Goal: Task Accomplishment & Management: Use online tool/utility

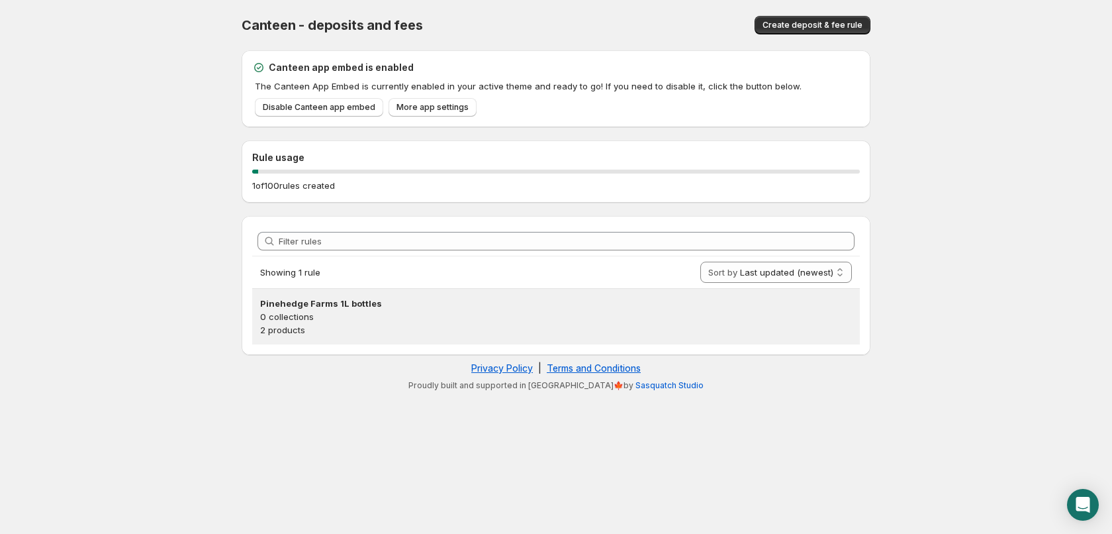
click at [298, 301] on h3 "Pinehedge Farms 1L bottles" at bounding box center [556, 303] width 592 height 13
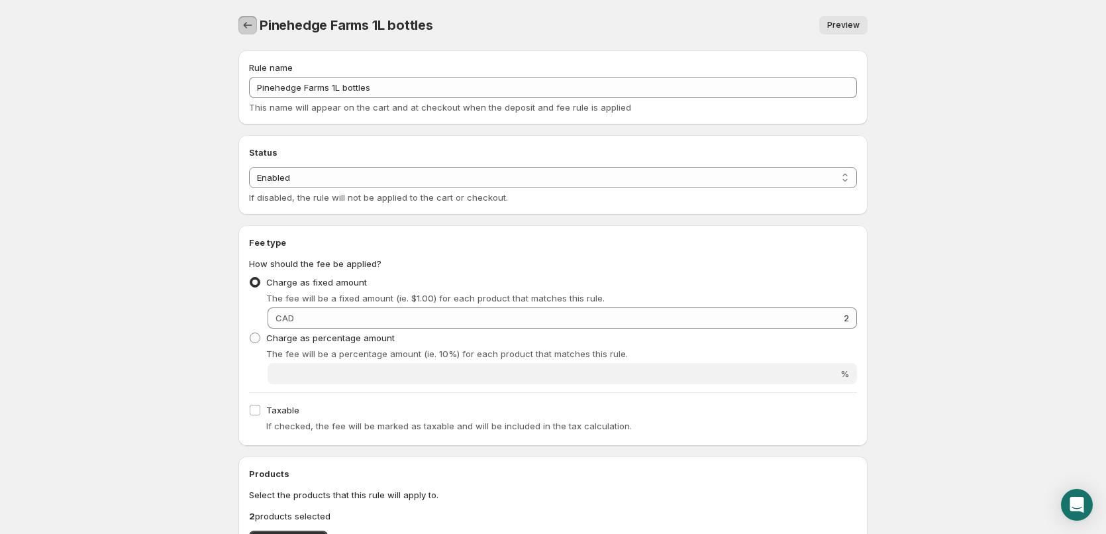
click at [246, 27] on icon "Settings" at bounding box center [247, 25] width 13 height 13
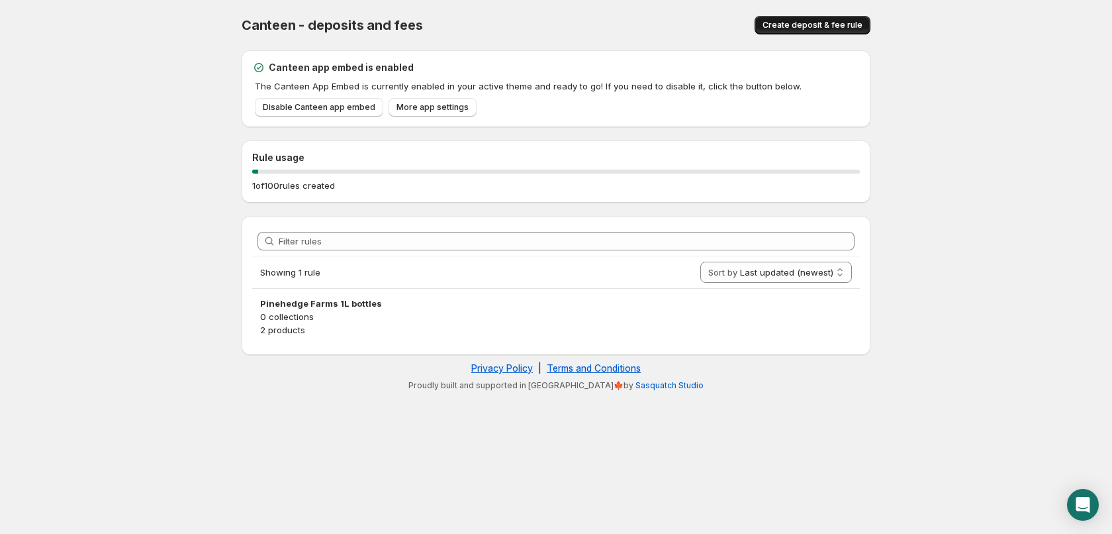
click at [786, 26] on span "Create deposit & fee rule" at bounding box center [813, 25] width 100 height 11
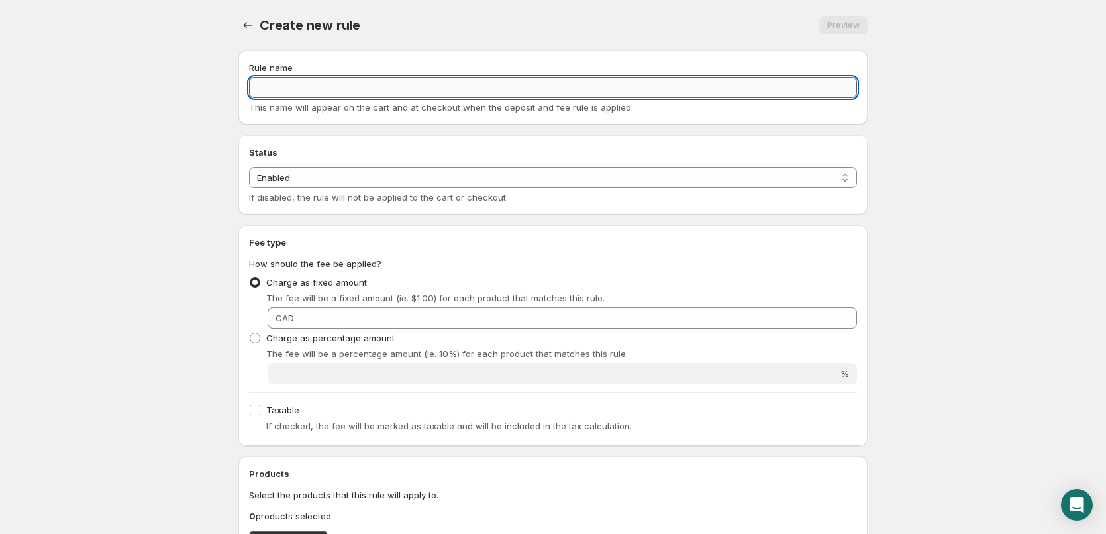
click at [406, 87] on input "Rule name" at bounding box center [553, 87] width 608 height 21
type input "Missiska Yogurt Bottle Deposit"
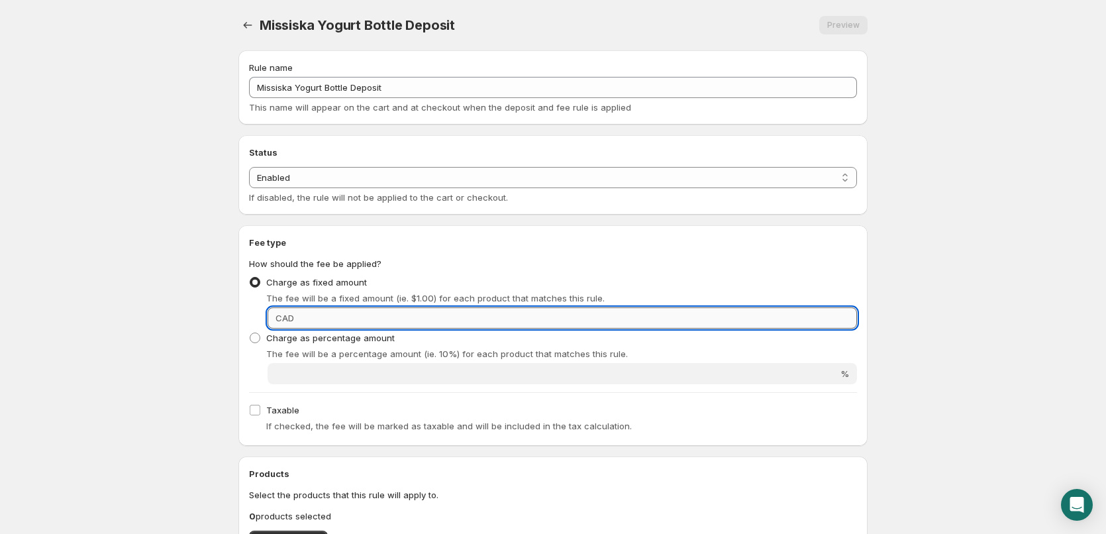
click at [369, 315] on input "Fixed amount" at bounding box center [577, 317] width 559 height 21
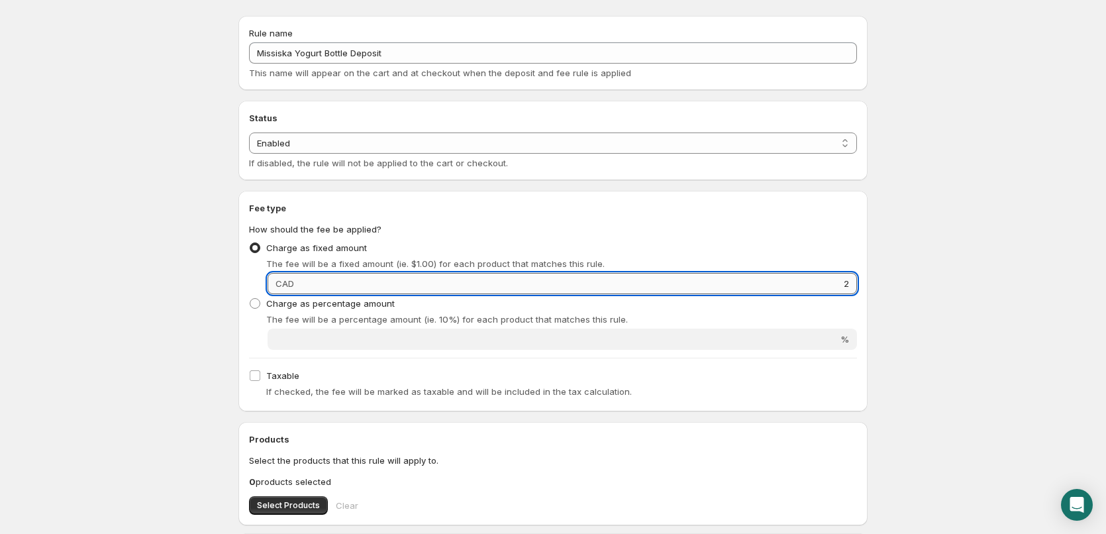
scroll to position [132, 0]
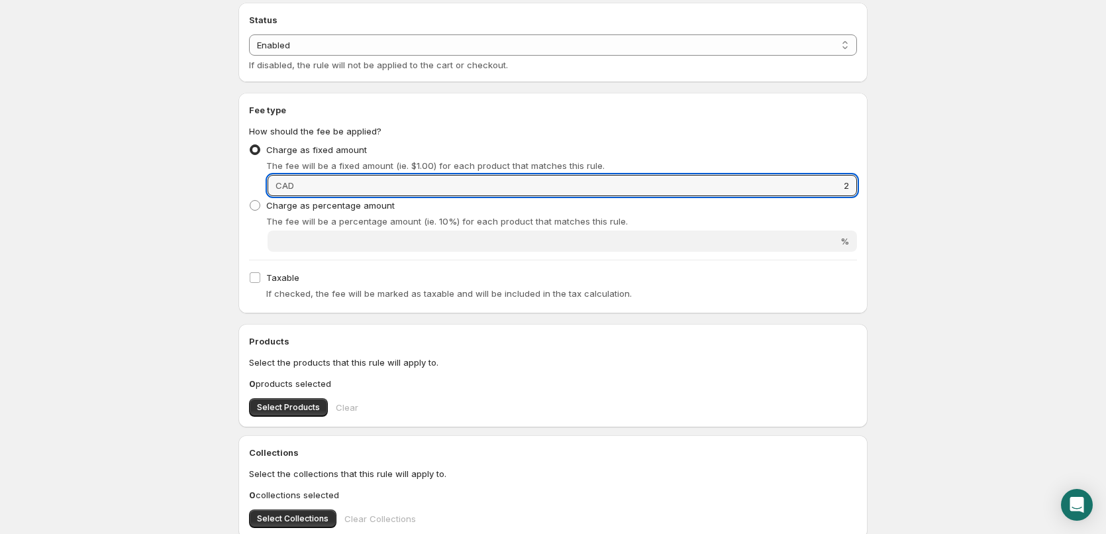
type input "2"
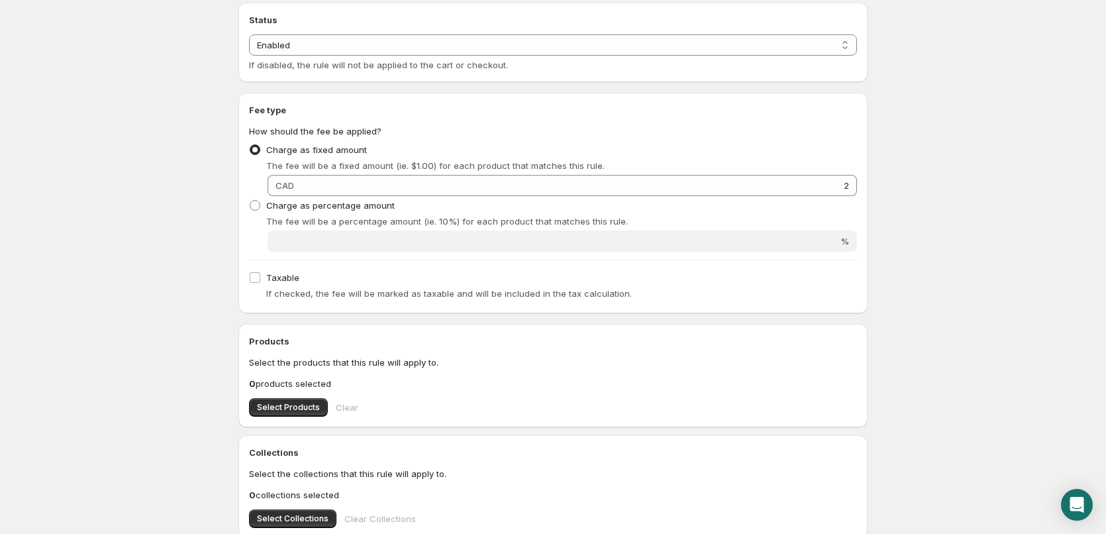
click at [448, 356] on p "Select the products that this rule will apply to." at bounding box center [553, 362] width 608 height 13
click at [305, 406] on span "Select Products" at bounding box center [288, 407] width 63 height 11
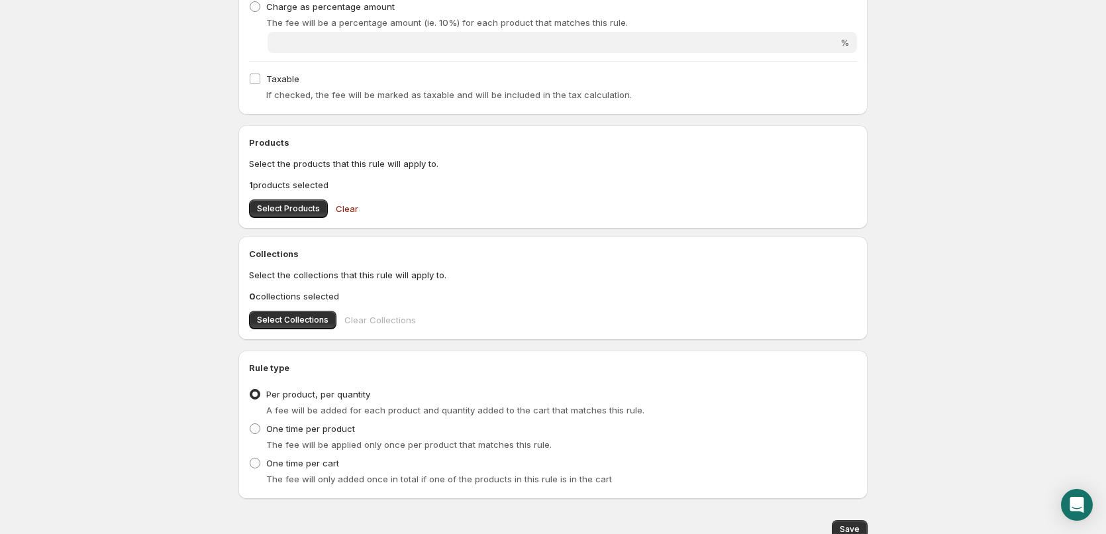
scroll to position [389, 0]
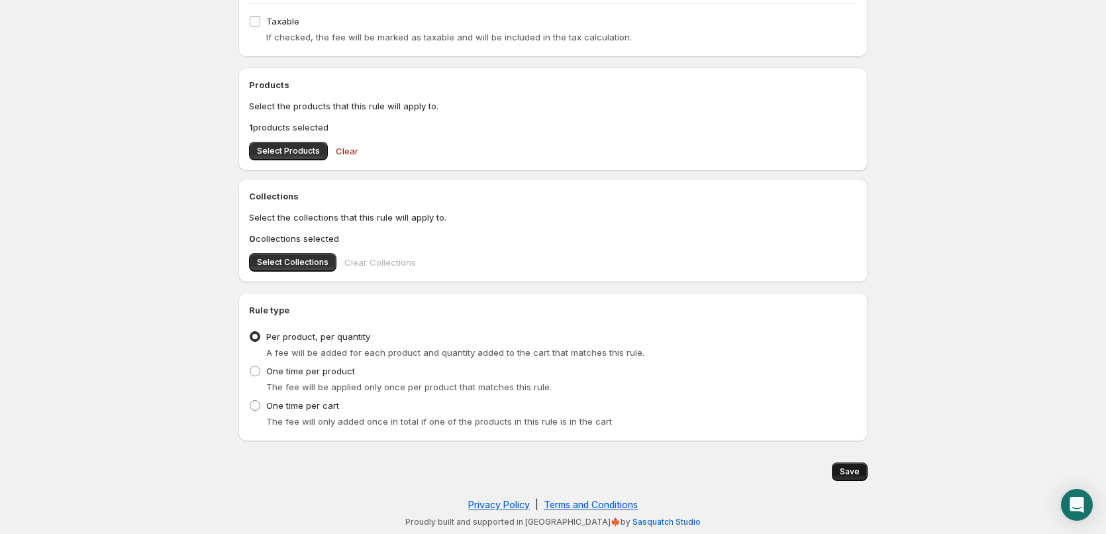
click at [853, 469] on span "Save" at bounding box center [850, 471] width 20 height 11
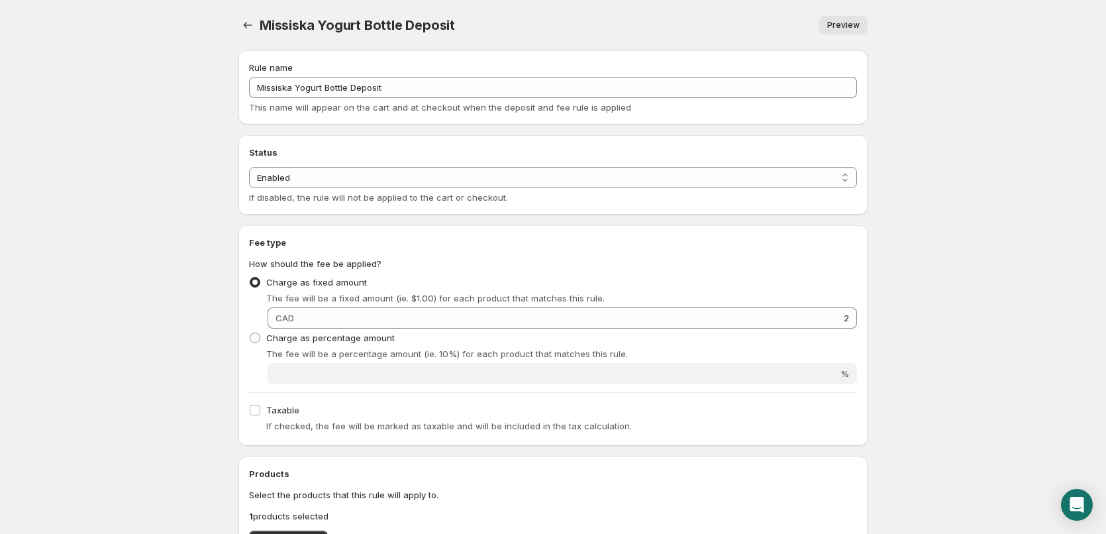
click at [848, 26] on span "Preview" at bounding box center [843, 25] width 32 height 11
